Goal: Task Accomplishment & Management: Manage account settings

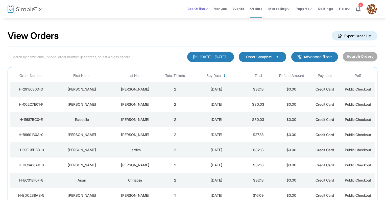
click at [199, 9] on span "Box Office" at bounding box center [197, 8] width 20 height 5
click at [204, 27] on li "Bookings" at bounding box center [205, 27] width 36 height 10
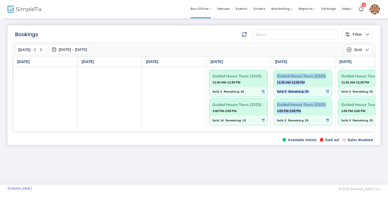
drag, startPoint x: 262, startPoint y: 131, endPoint x: 273, endPoint y: 130, distance: 10.6
click at [273, 130] on tr "Guided House Tours (2025) 11:30 AM-12:30 PM Sold: 0 Remaining: 25 Guided House …" at bounding box center [238, 99] width 450 height 65
click at [273, 130] on td "Guided House Tours (2025) 11:30 AM-12:30 PM Sold: 0 Remaining: 25 Guided House …" at bounding box center [303, 99] width 64 height 65
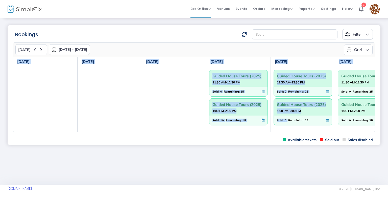
drag, startPoint x: 288, startPoint y: 131, endPoint x: 303, endPoint y: 132, distance: 14.4
click at [302, 132] on div "[DATE] [DATE] - [DATE] [DATE] [DATE] Su Mo Tu We Th Fr Sa 27 28 29 30 31 1 2 3 …" at bounding box center [194, 87] width 362 height 90
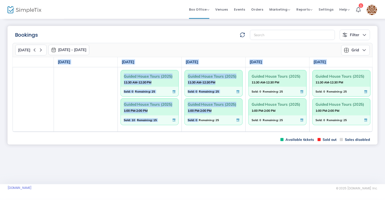
scroll to position [0, 89]
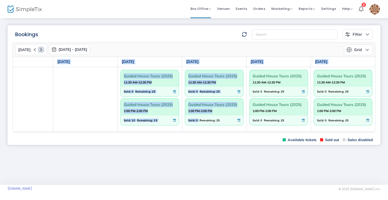
click at [41, 49] on icon at bounding box center [41, 49] width 6 height 6
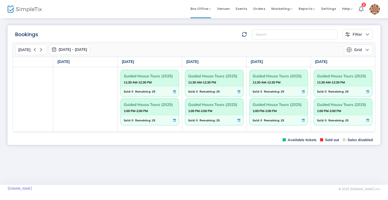
click at [261, 162] on div "Bookings Filter Minimum available capacity Events Guided House Tours (2025) Eve…" at bounding box center [194, 101] width 388 height 167
click at [241, 9] on span "Events" at bounding box center [240, 8] width 11 height 13
